Goal: Navigation & Orientation: Find specific page/section

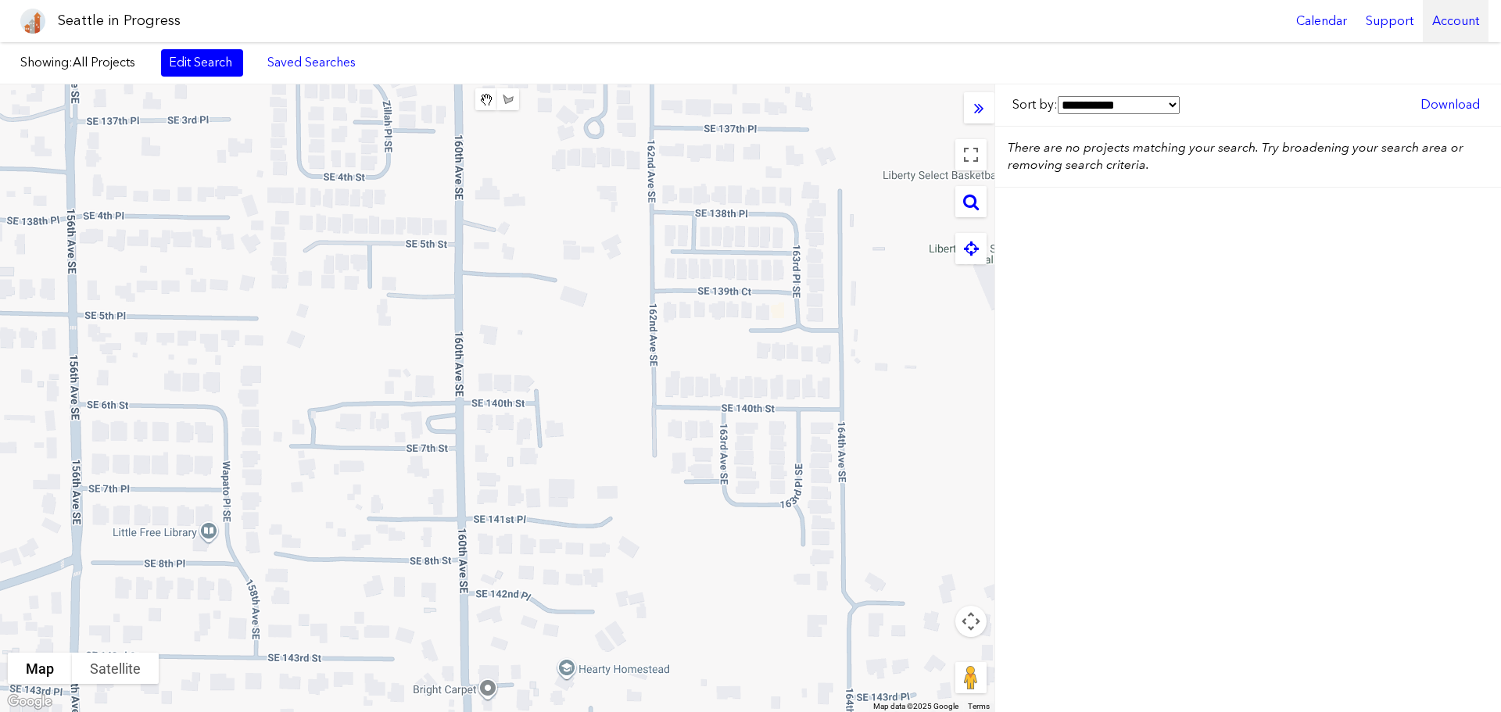
click at [1442, 20] on div "Account" at bounding box center [1456, 21] width 66 height 42
click at [309, 321] on div at bounding box center [497, 398] width 994 height 628
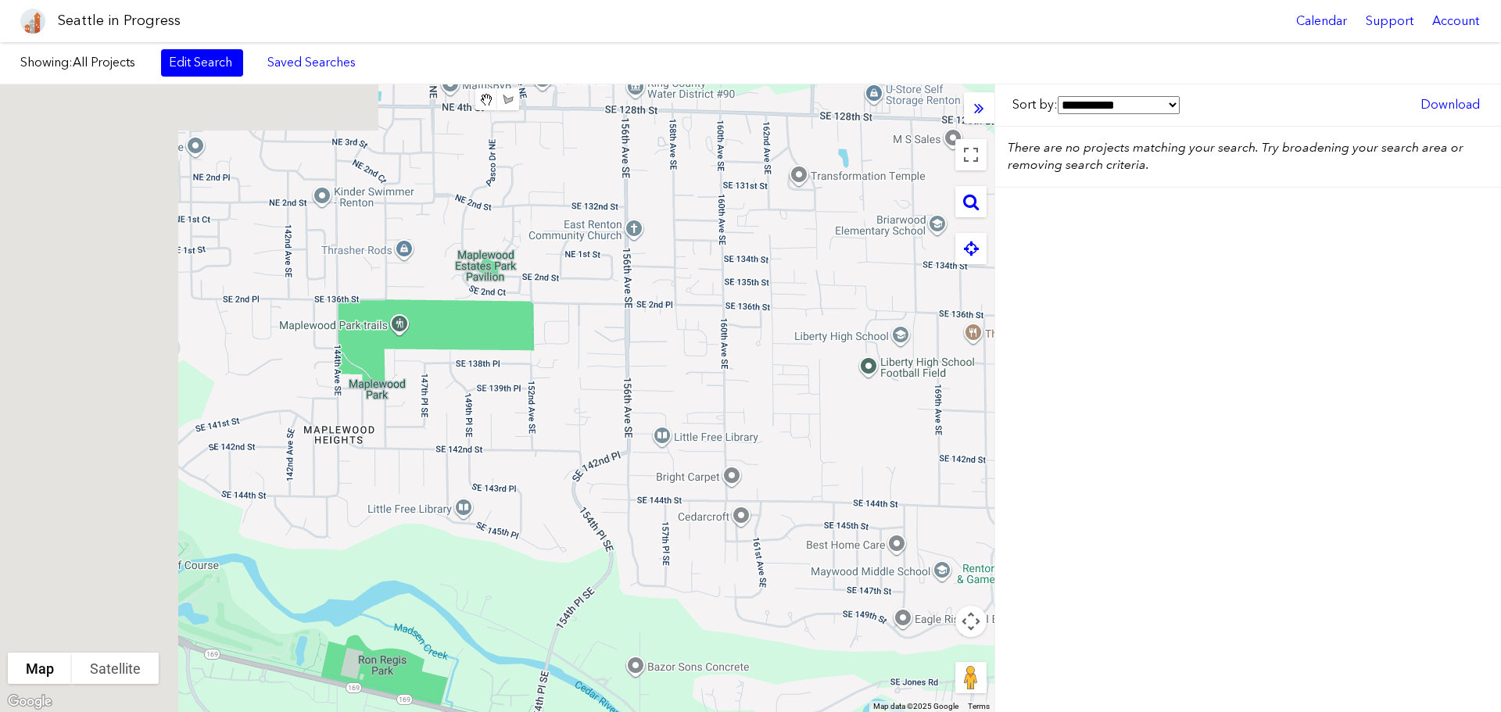
drag, startPoint x: 411, startPoint y: 385, endPoint x: 618, endPoint y: 423, distance: 209.9
click at [629, 423] on div at bounding box center [497, 398] width 994 height 628
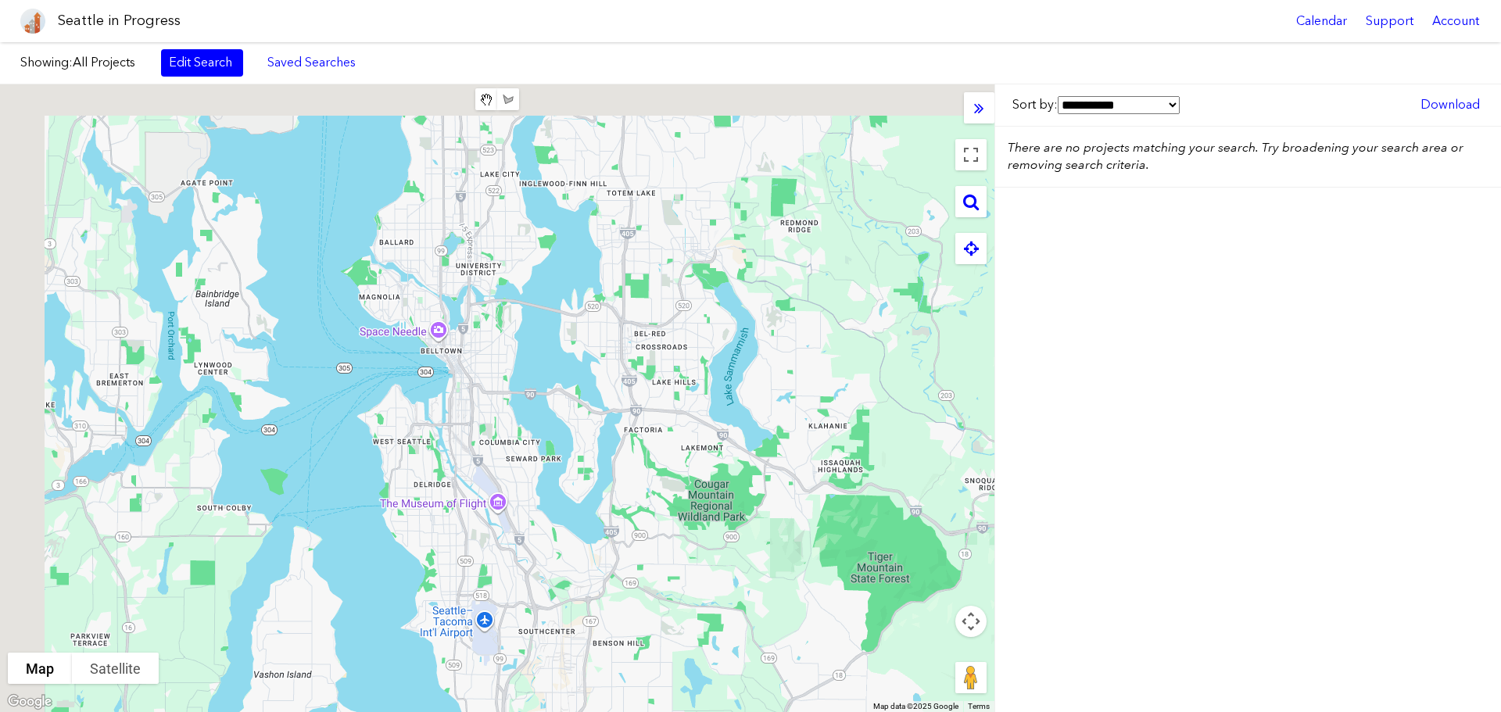
drag, startPoint x: 356, startPoint y: 349, endPoint x: 578, endPoint y: 551, distance: 299.4
click at [578, 551] on div at bounding box center [497, 398] width 994 height 628
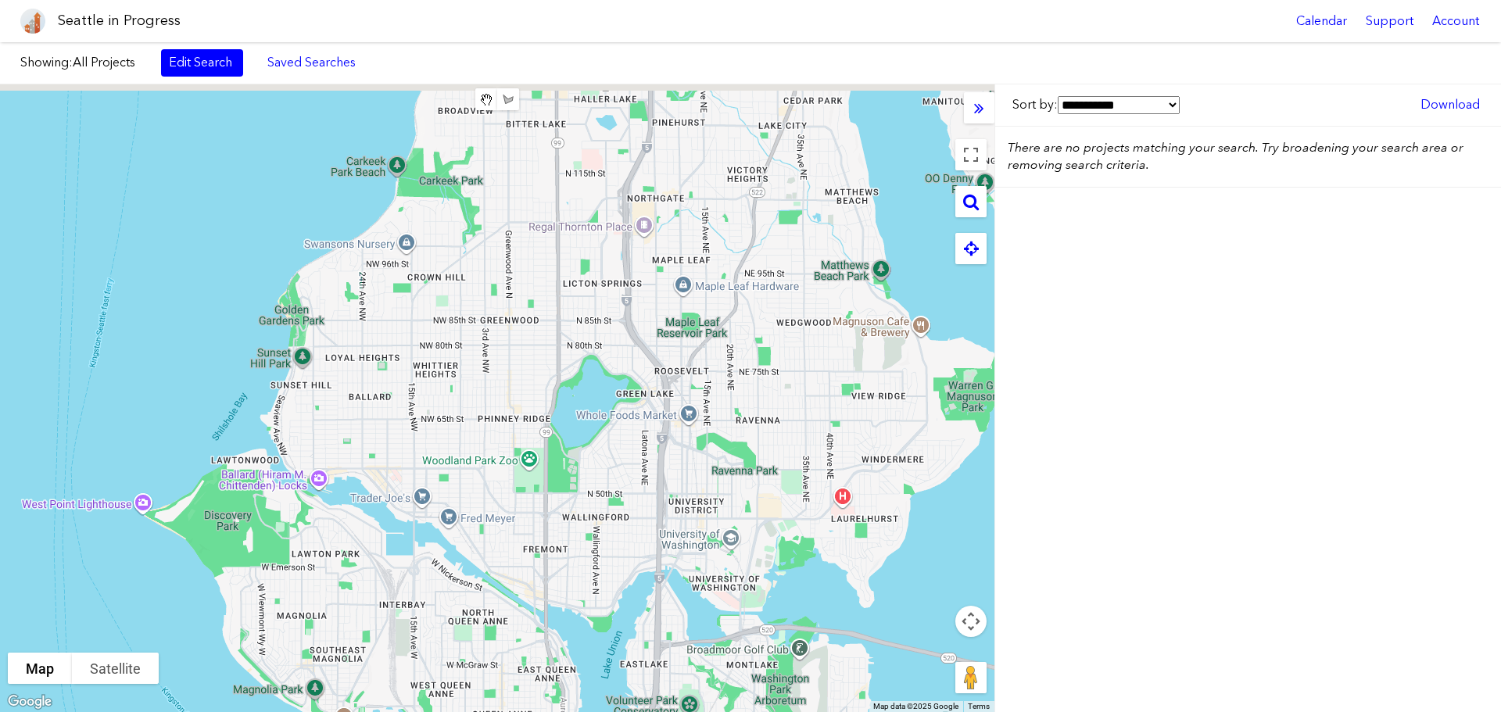
drag, startPoint x: 468, startPoint y: 268, endPoint x: 503, endPoint y: 517, distance: 251.0
click at [504, 525] on div at bounding box center [497, 398] width 994 height 628
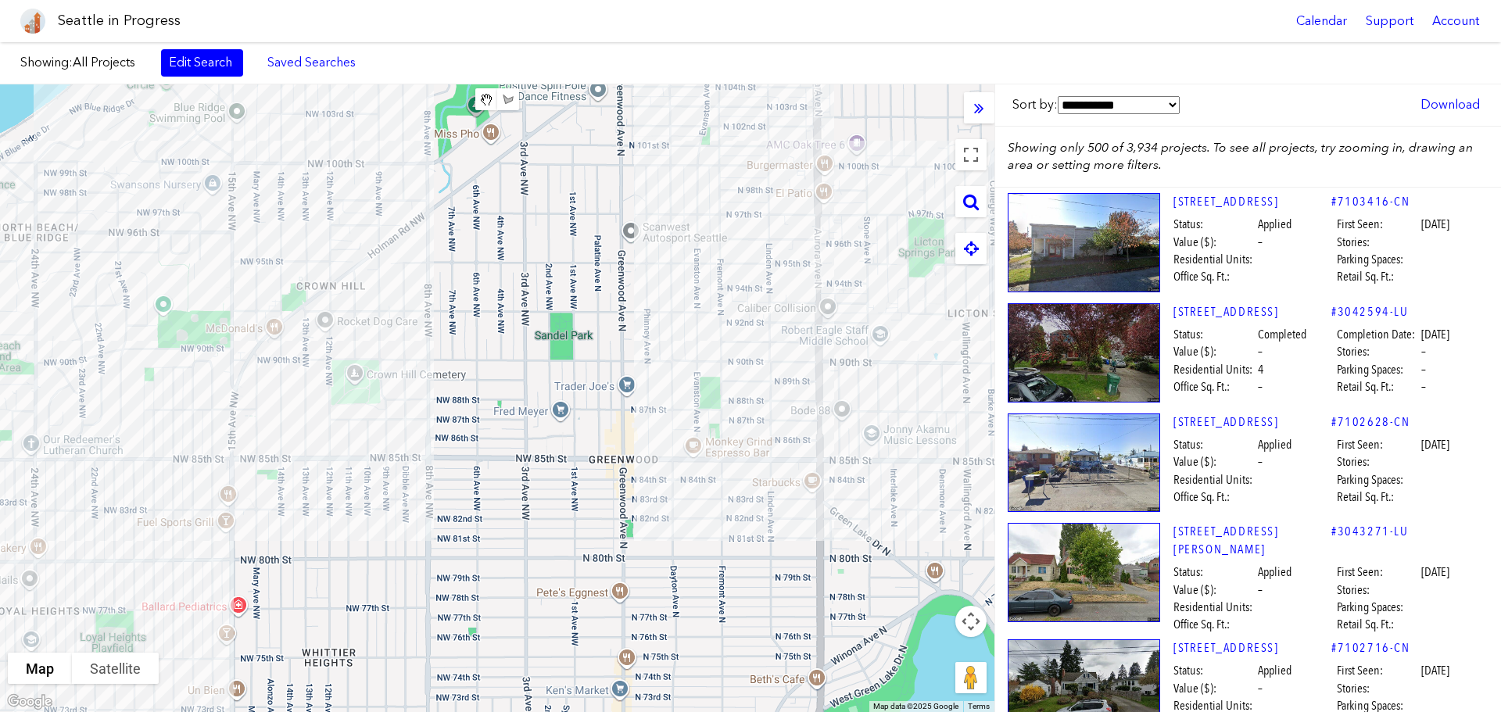
click at [622, 292] on div at bounding box center [497, 398] width 994 height 628
click at [593, 382] on div at bounding box center [497, 398] width 994 height 628
click at [466, 493] on div at bounding box center [497, 398] width 994 height 628
click at [462, 450] on div at bounding box center [497, 398] width 994 height 628
click at [462, 446] on div at bounding box center [497, 398] width 994 height 628
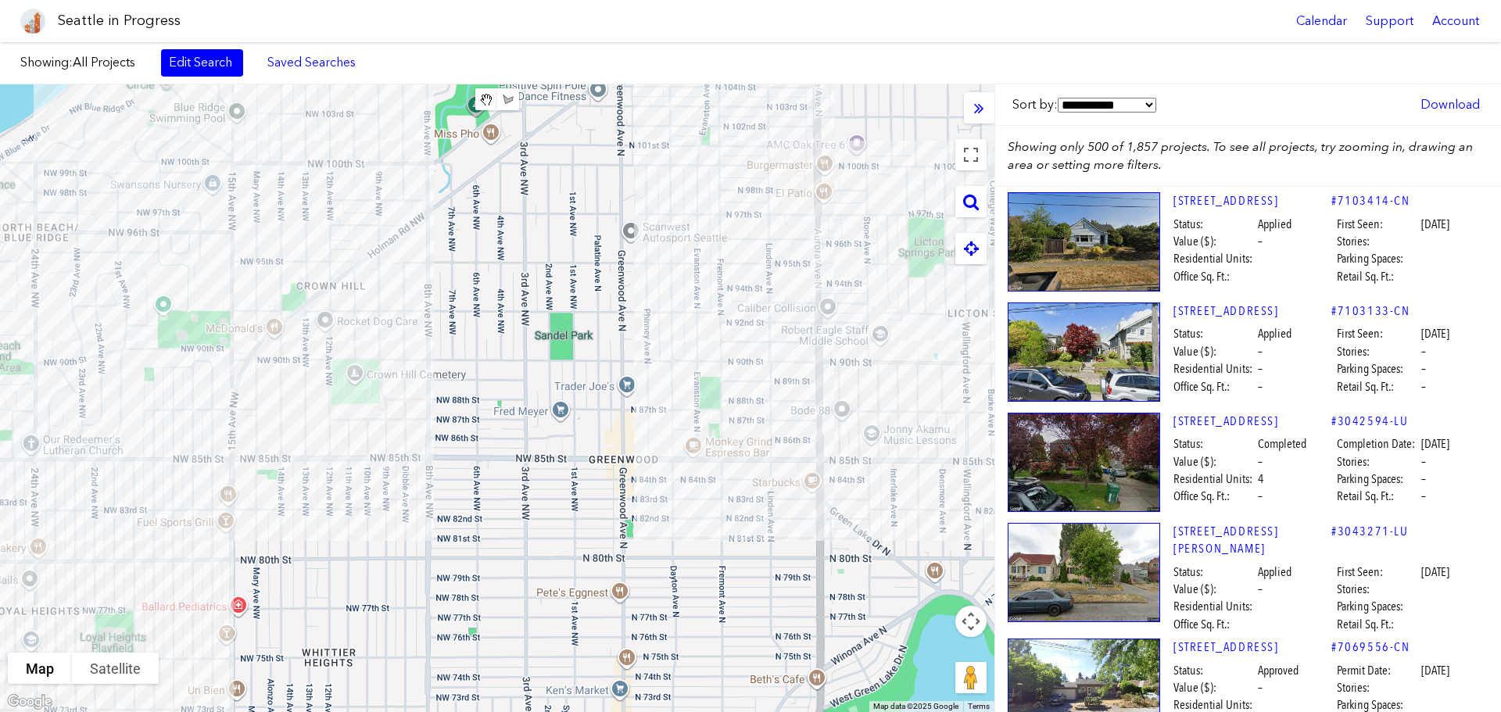
drag, startPoint x: 517, startPoint y: 575, endPoint x: 746, endPoint y: 521, distance: 235.3
click at [694, 592] on div at bounding box center [497, 398] width 994 height 628
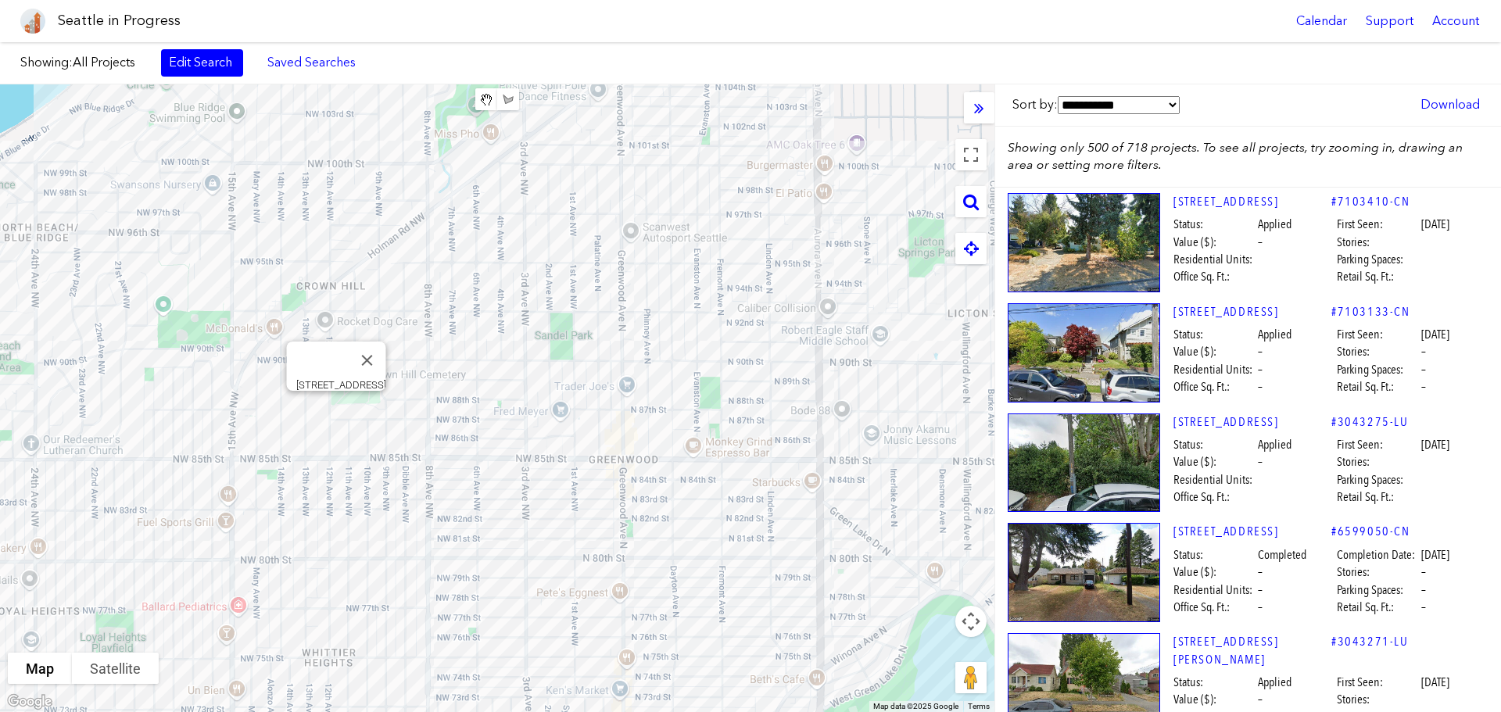
click at [632, 462] on div "[STREET_ADDRESS]" at bounding box center [497, 398] width 994 height 628
click at [373, 346] on div "[STREET_ADDRESS]" at bounding box center [497, 398] width 994 height 628
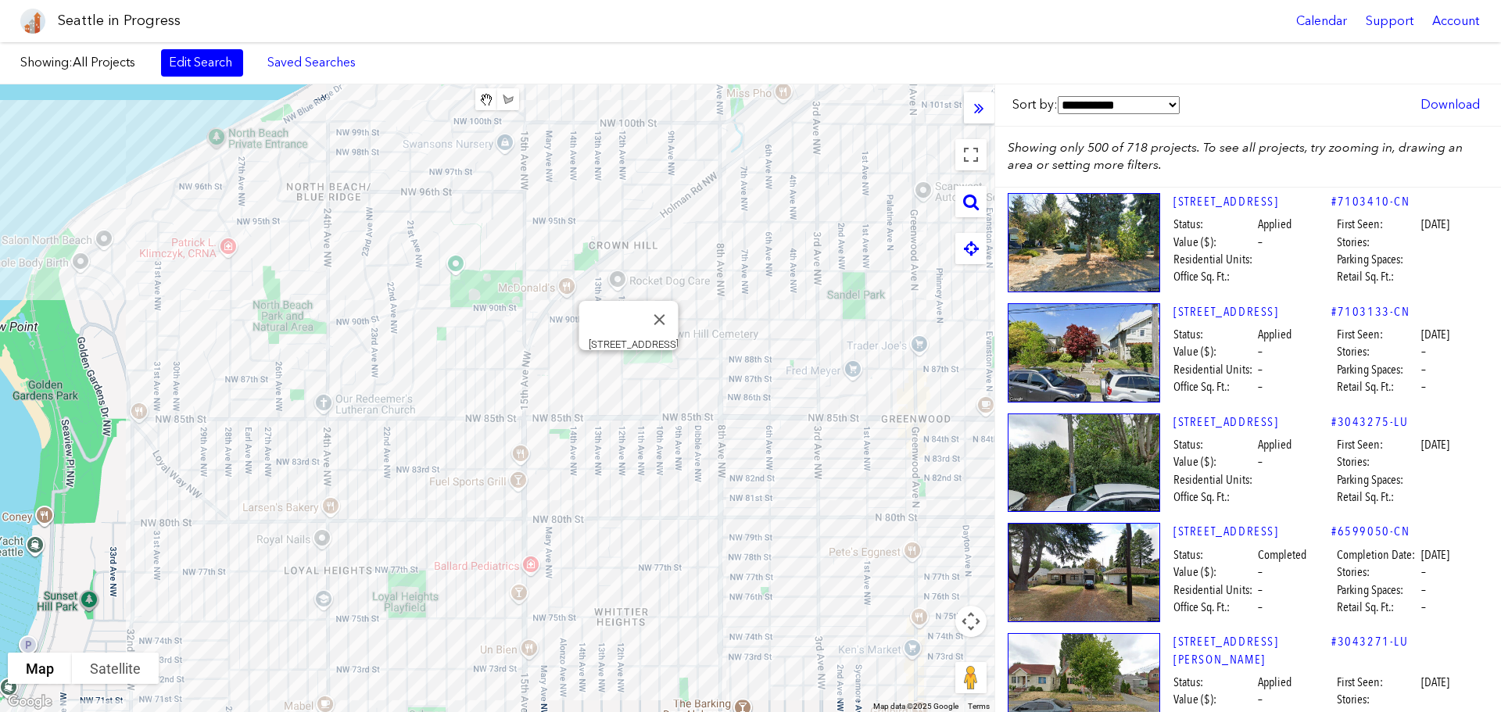
click at [374, 353] on div "[STREET_ADDRESS]" at bounding box center [497, 398] width 994 height 628
click at [635, 426] on div "[STREET_ADDRESS]" at bounding box center [497, 398] width 994 height 628
